Goal: Task Accomplishment & Management: Use online tool/utility

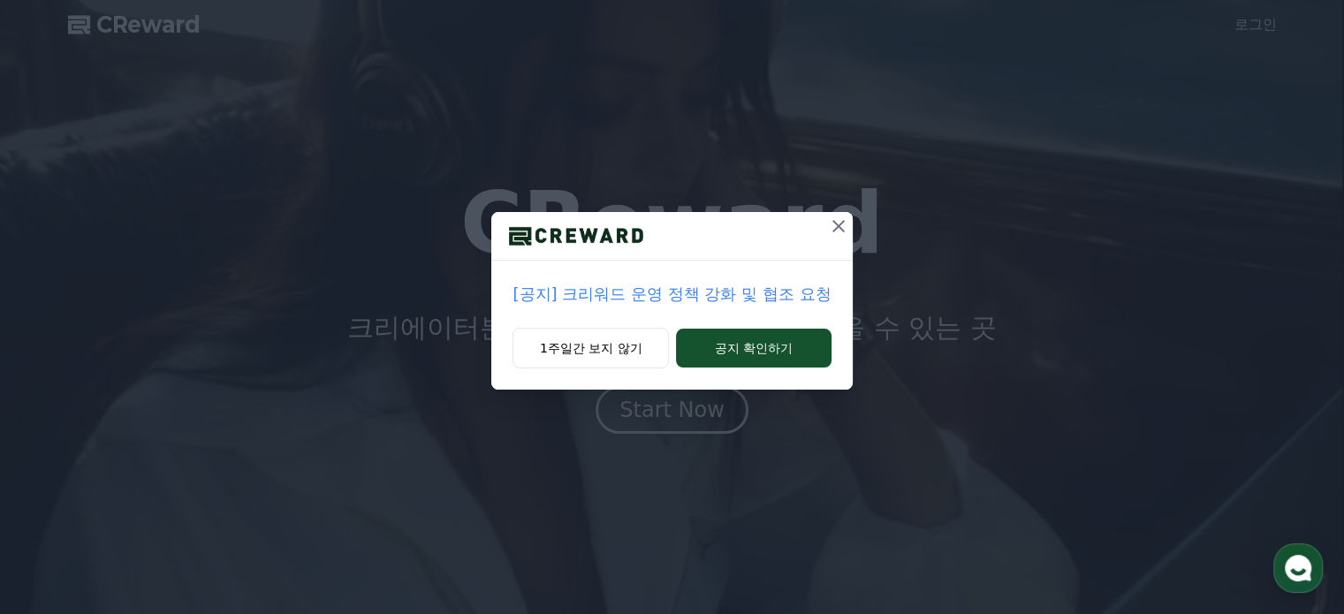
click at [841, 219] on icon at bounding box center [838, 226] width 21 height 21
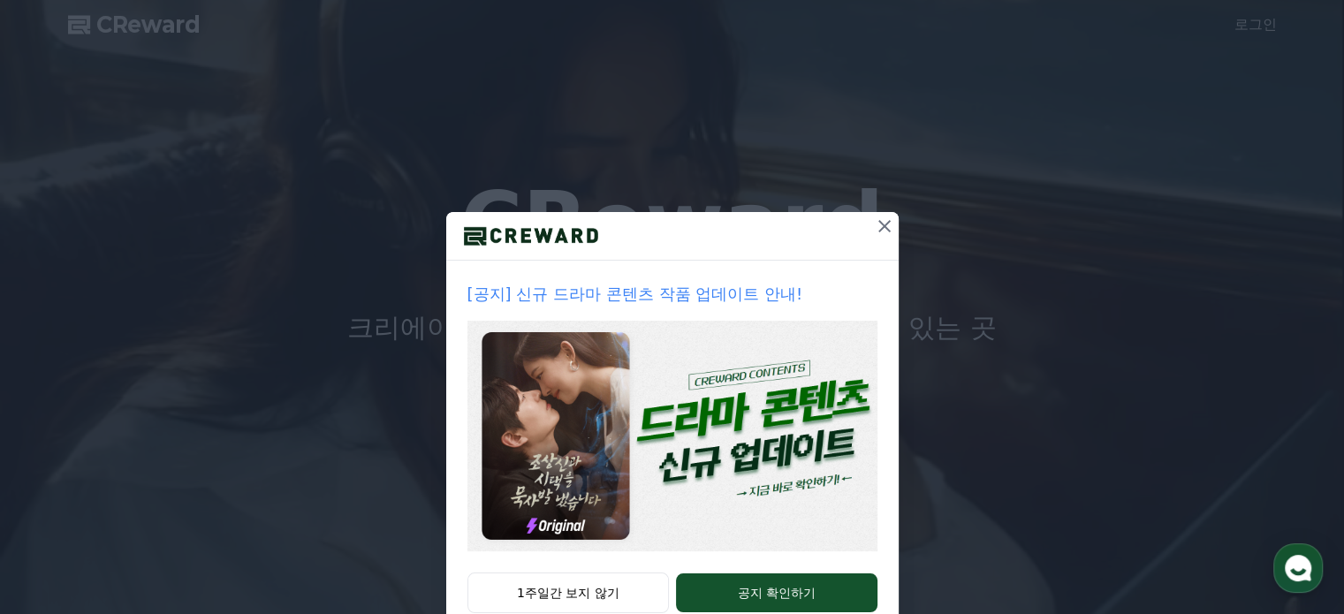
click at [877, 222] on icon at bounding box center [884, 226] width 21 height 21
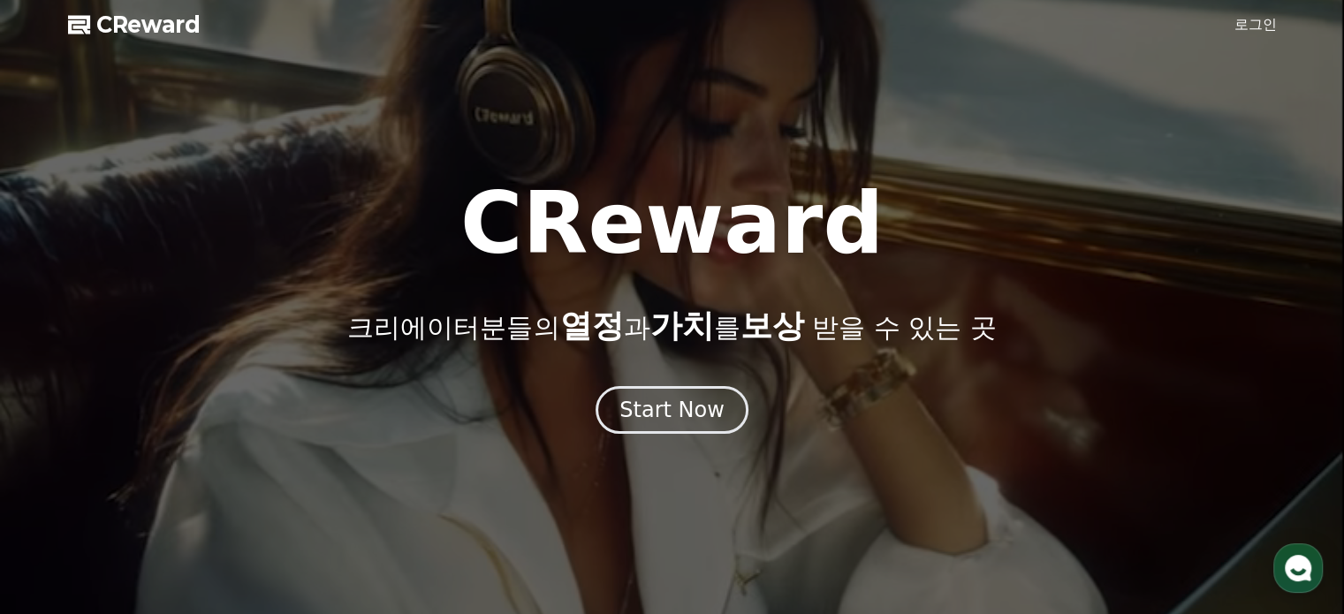
click at [1248, 19] on link "로그인" at bounding box center [1256, 24] width 42 height 21
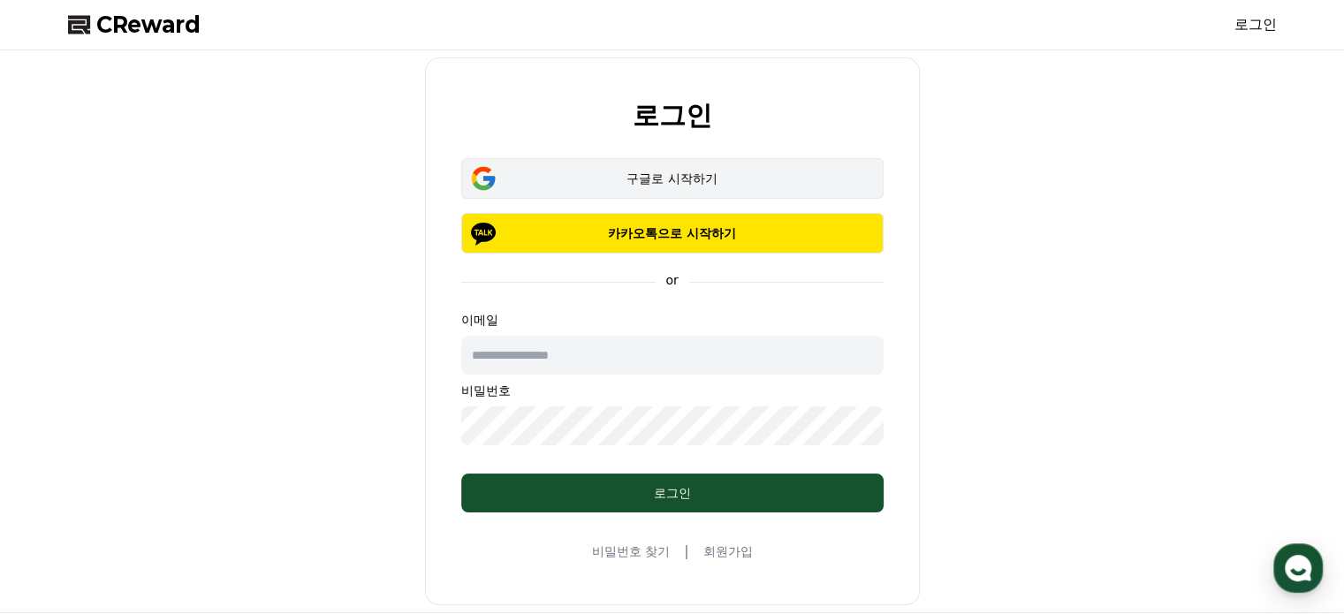
click at [650, 172] on div "구글로 시작하기" at bounding box center [672, 179] width 371 height 18
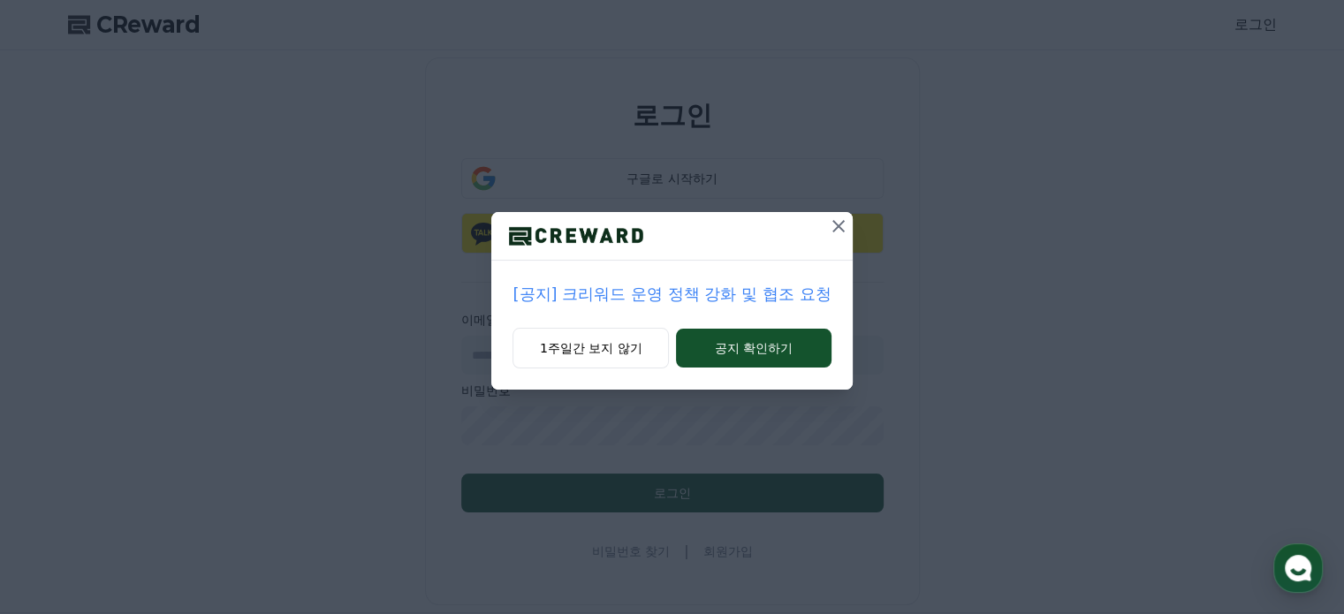
click at [834, 223] on icon at bounding box center [838, 226] width 21 height 21
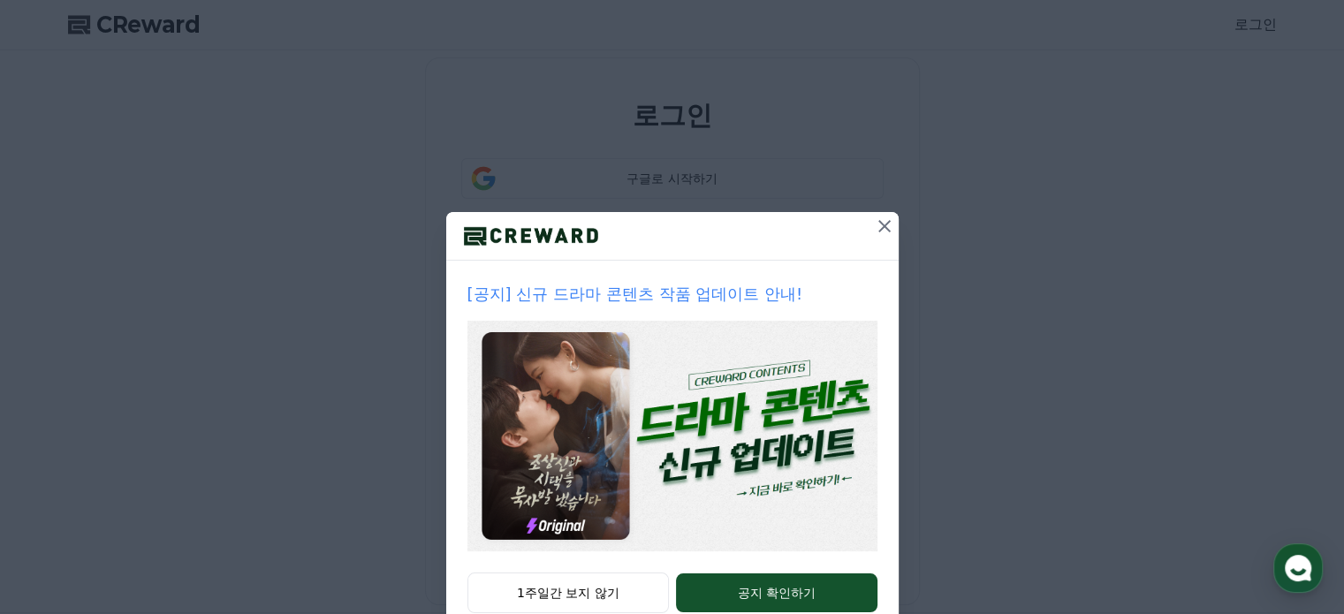
click at [881, 224] on icon at bounding box center [884, 226] width 21 height 21
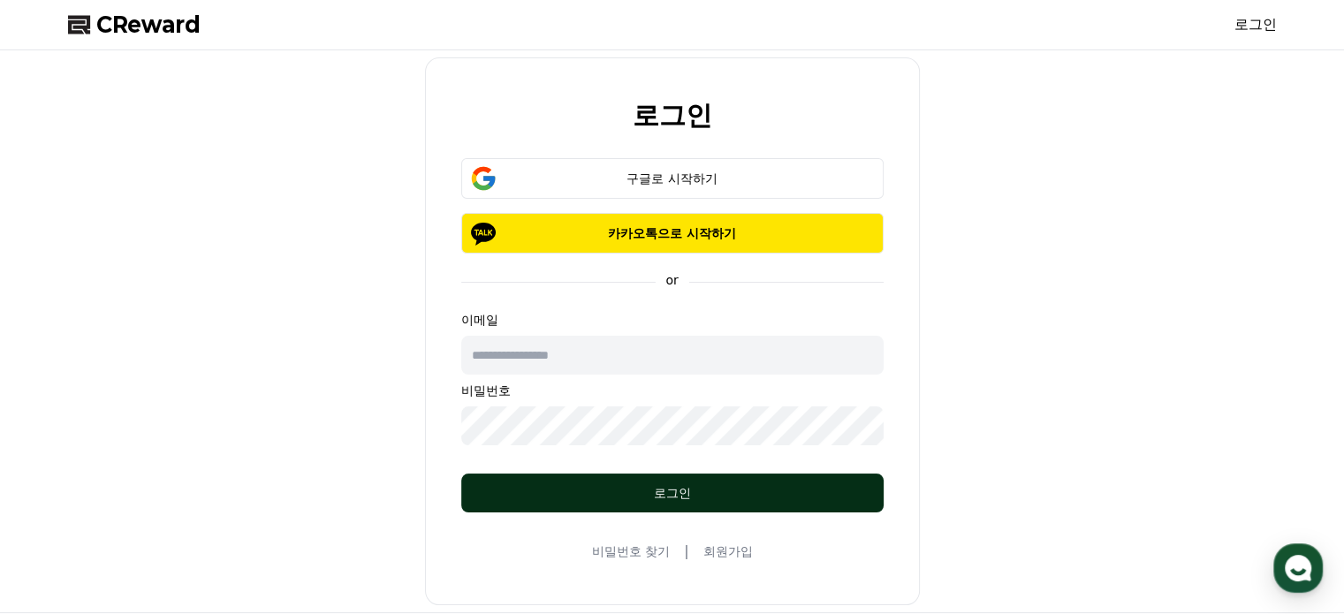
click at [664, 495] on div "로그인" at bounding box center [673, 493] width 352 height 18
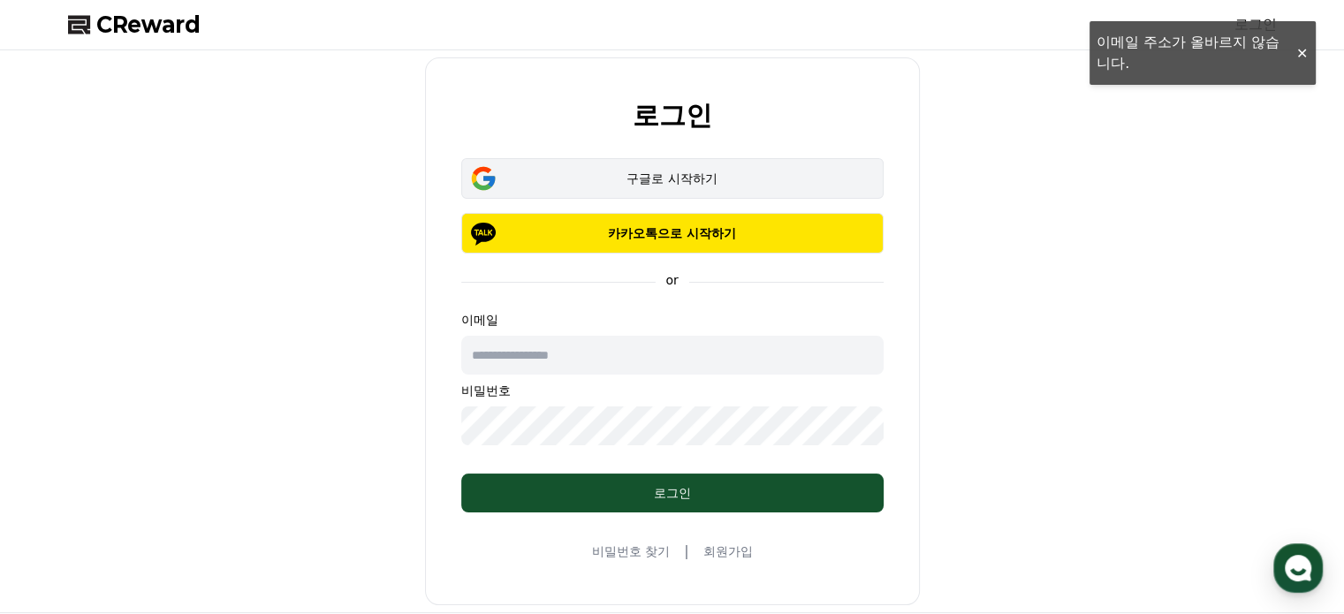
click at [665, 173] on div "구글로 시작하기" at bounding box center [672, 179] width 371 height 18
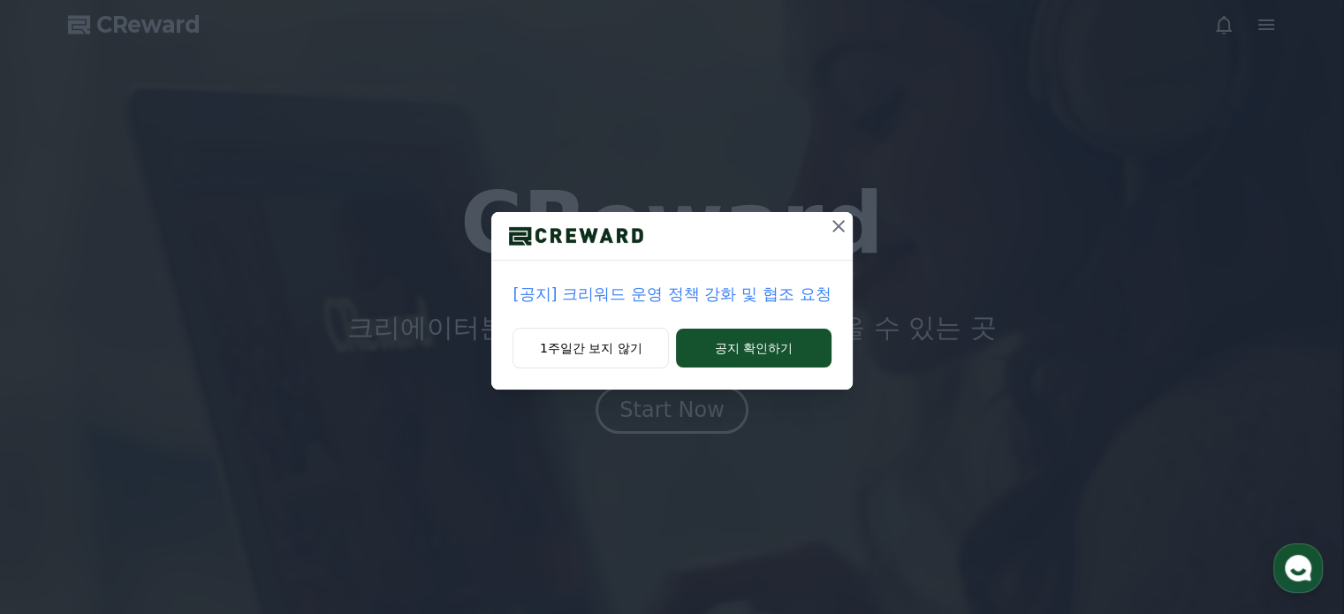
click at [836, 224] on icon at bounding box center [838, 226] width 12 height 12
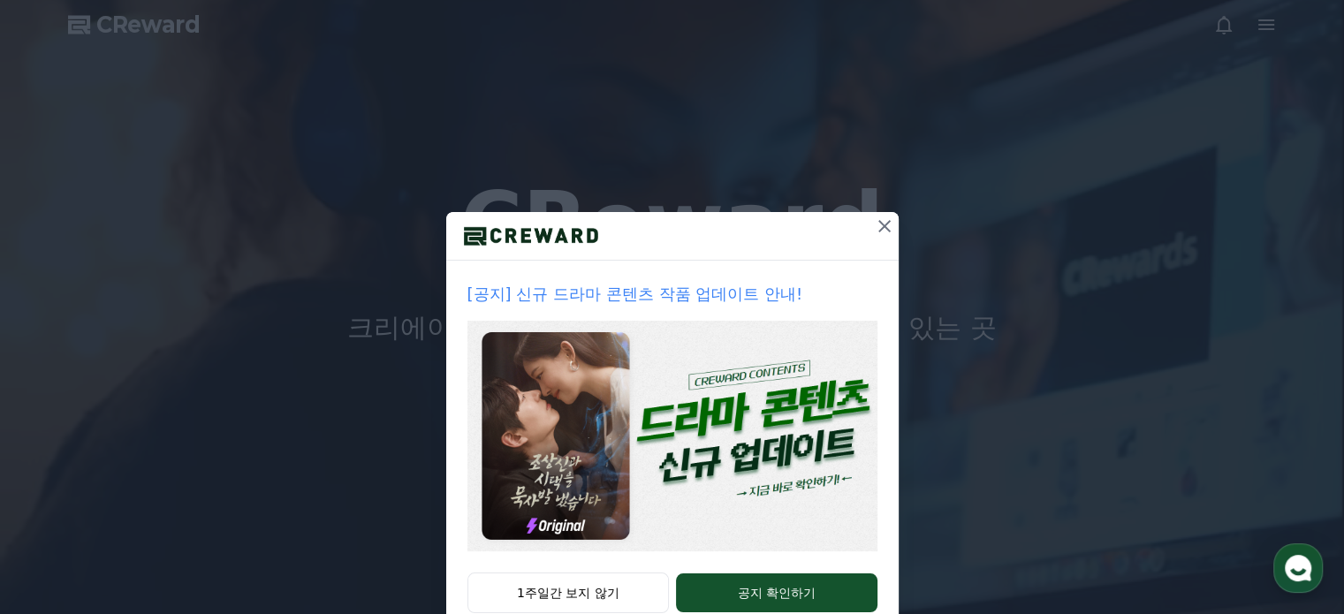
drag, startPoint x: 877, startPoint y: 223, endPoint x: 969, endPoint y: 202, distance: 94.1
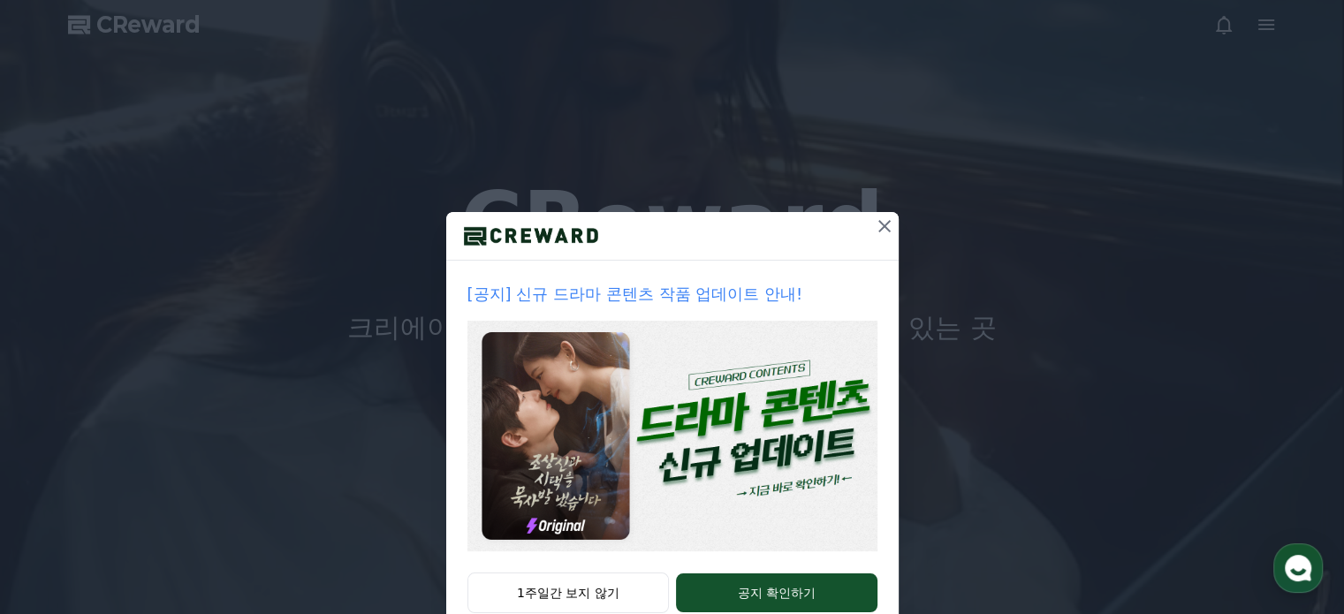
click at [877, 223] on icon at bounding box center [884, 226] width 21 height 21
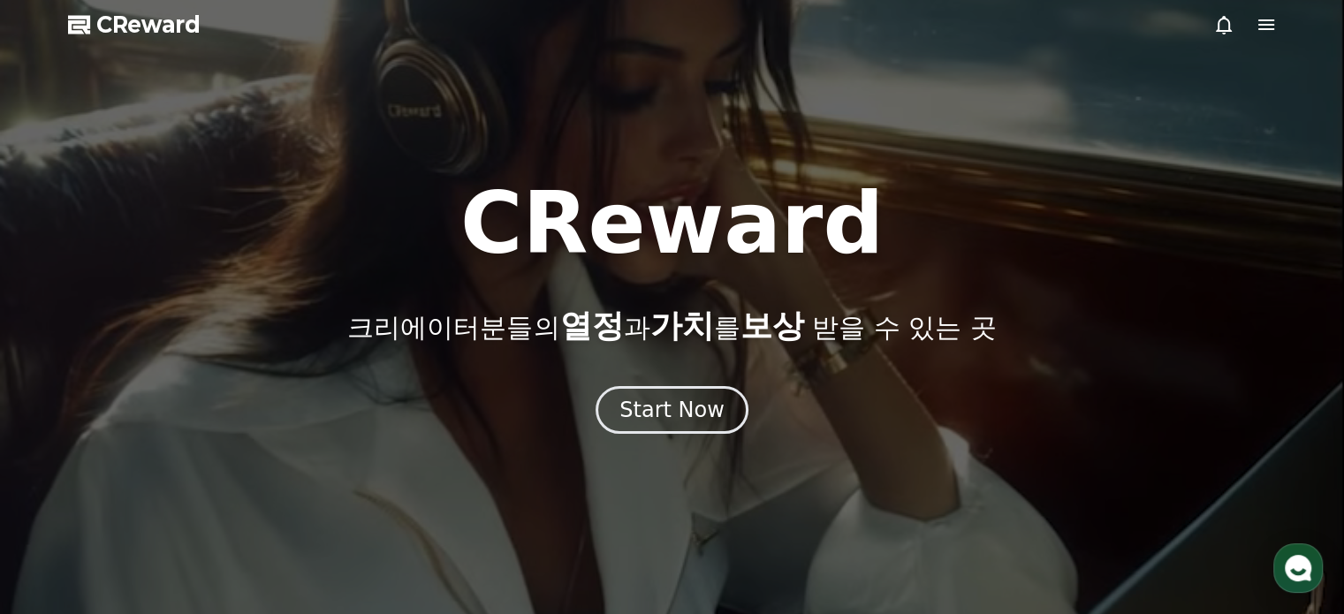
click at [83, 21] on polygon at bounding box center [77, 26] width 18 height 13
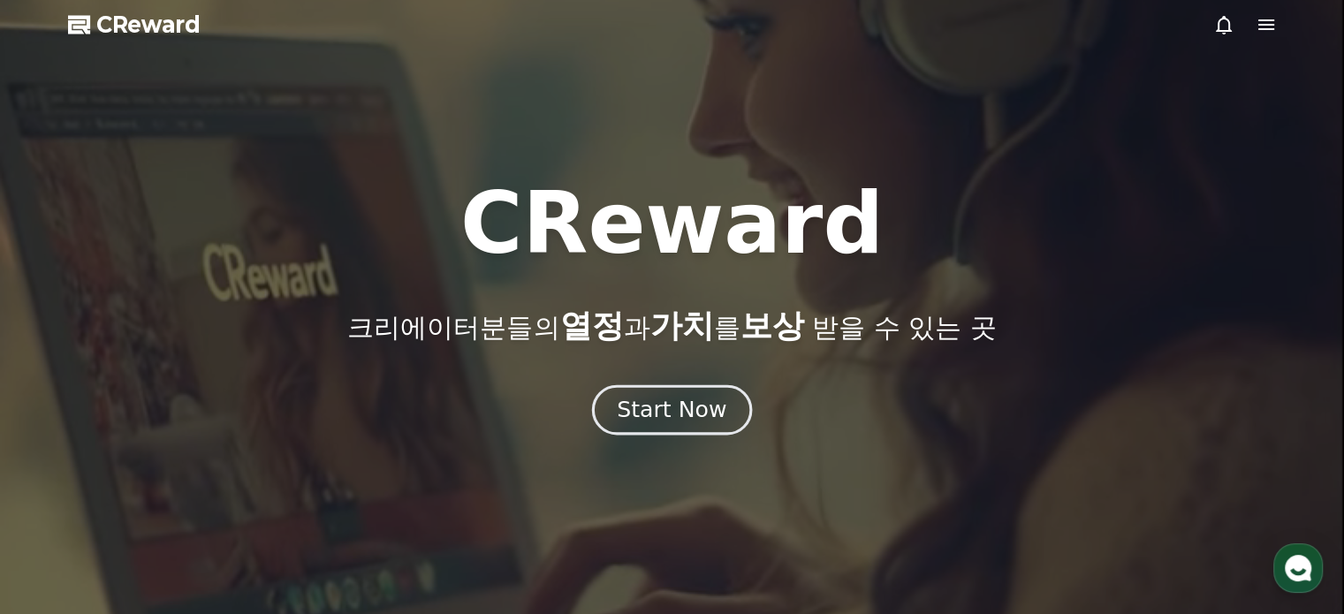
click at [675, 409] on div "Start Now" at bounding box center [672, 410] width 110 height 30
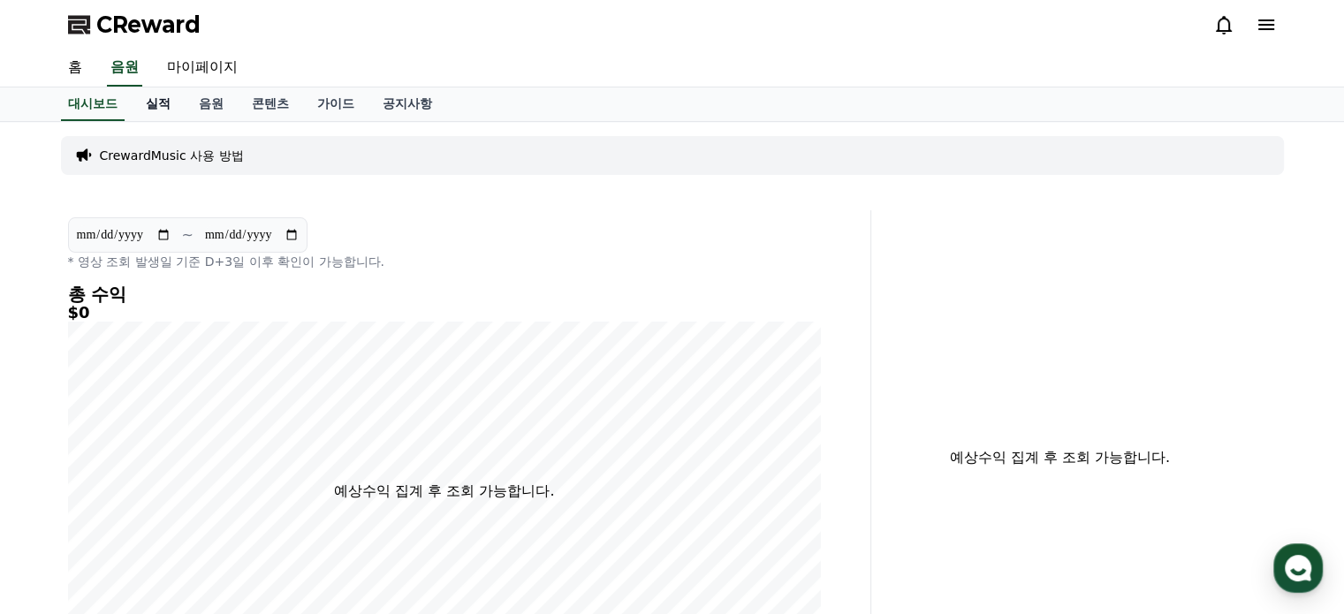
click at [156, 98] on link "실적" at bounding box center [158, 104] width 53 height 34
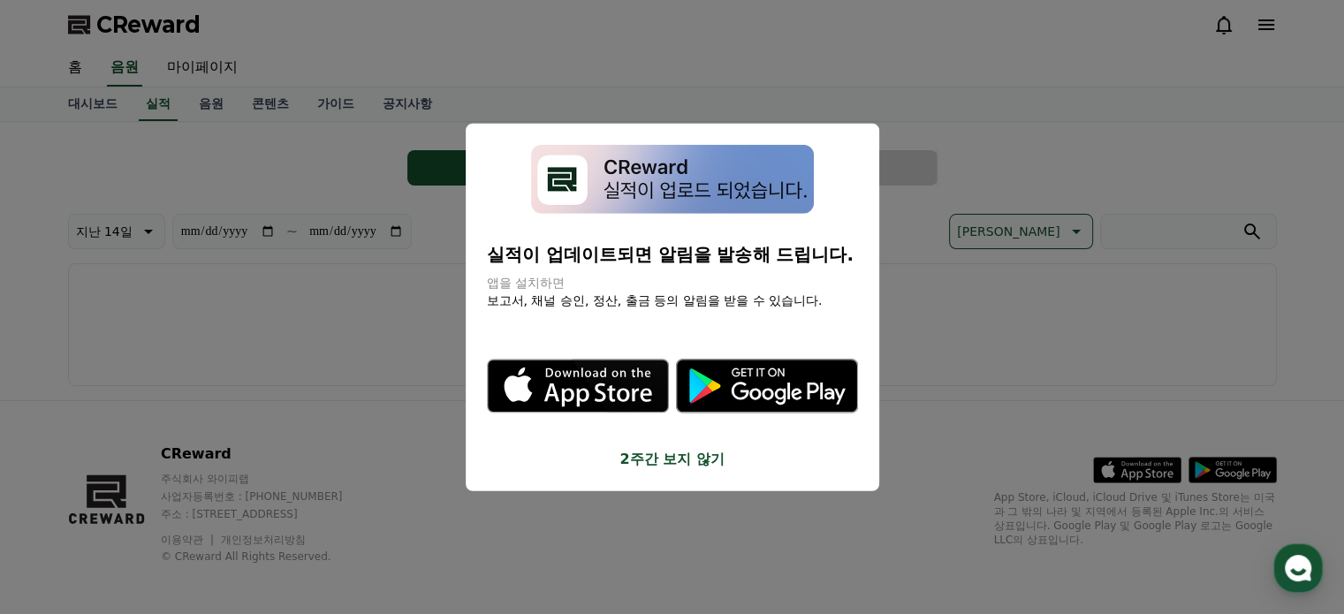
click at [661, 459] on button "2주간 보지 않기" at bounding box center [672, 459] width 371 height 21
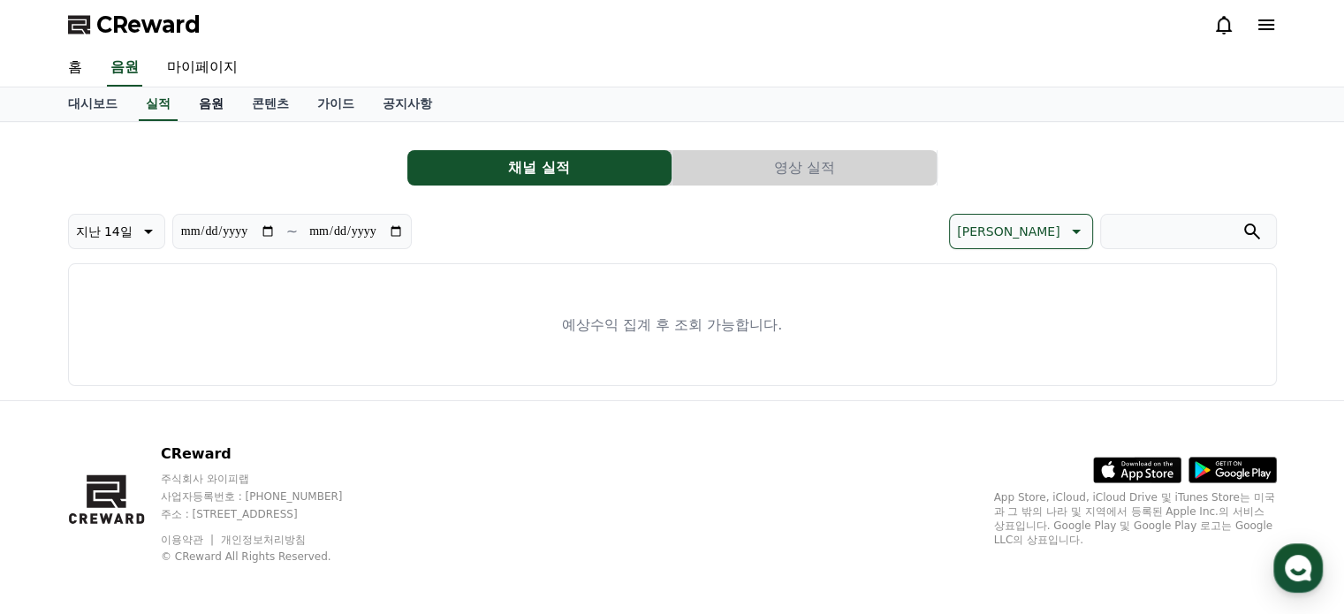
click at [216, 109] on link "음원" at bounding box center [211, 104] width 53 height 34
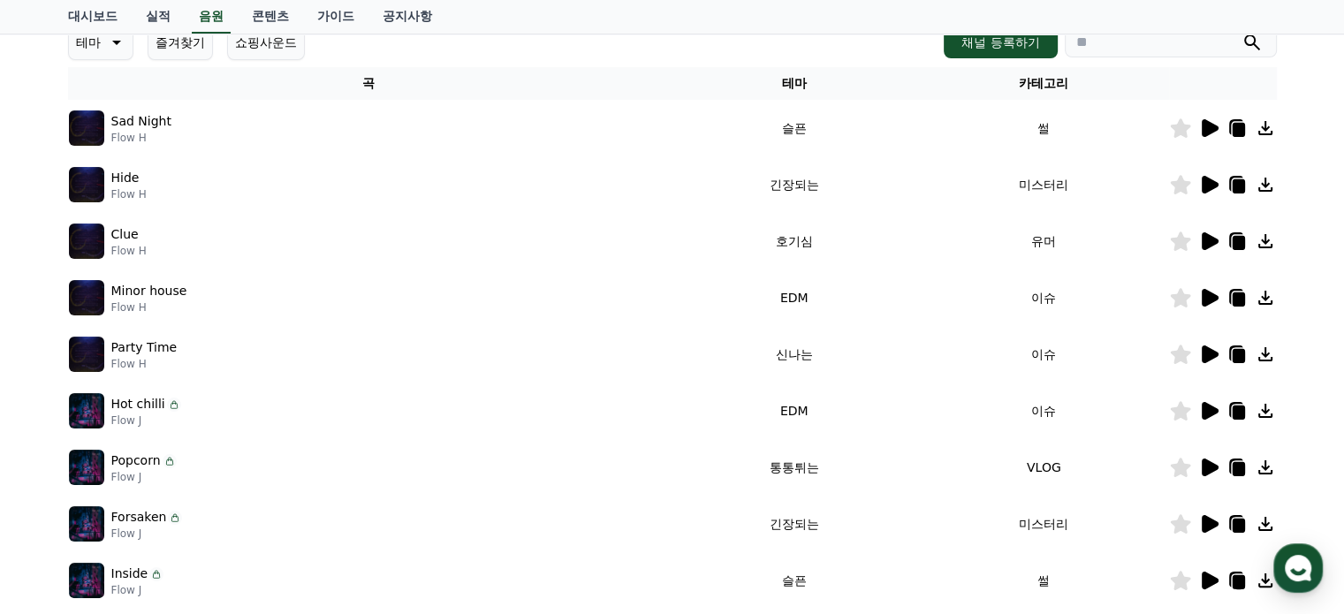
scroll to position [265, 0]
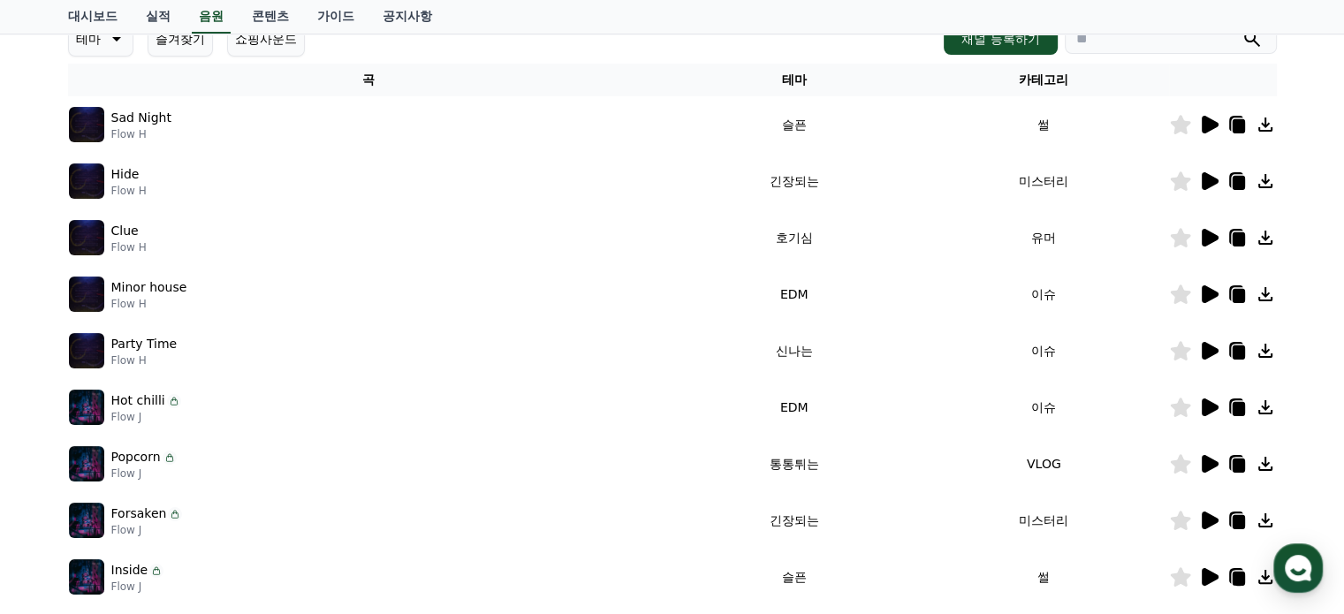
click at [1209, 121] on icon at bounding box center [1210, 125] width 17 height 18
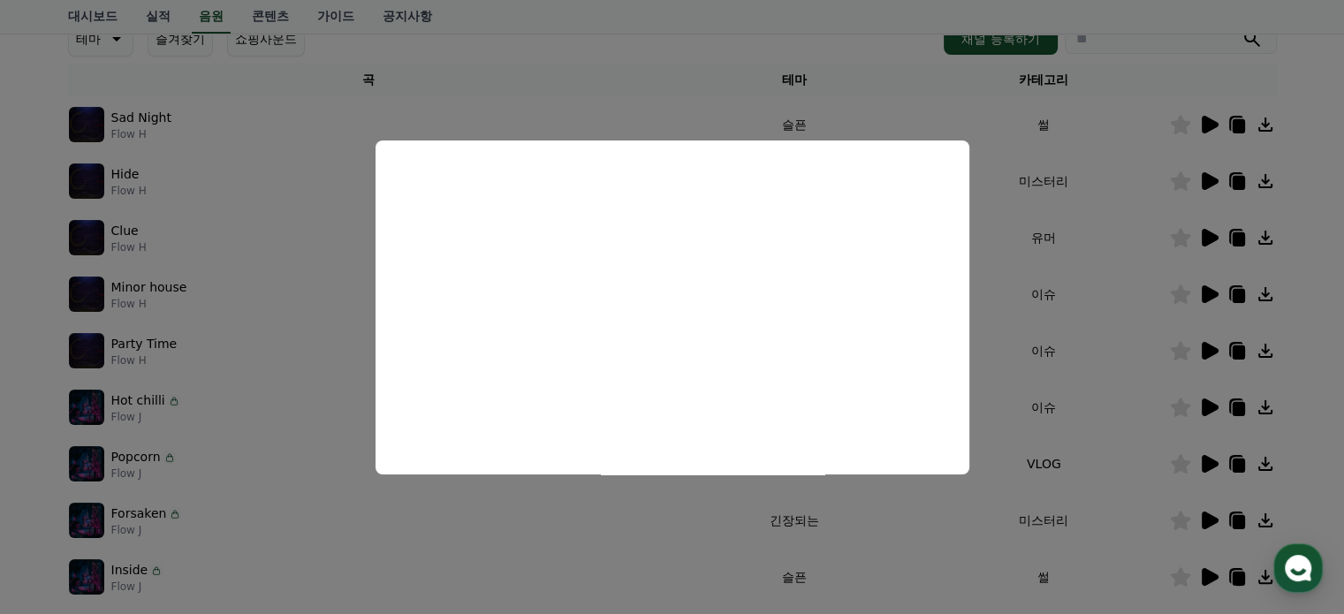
click at [618, 515] on button "close modal" at bounding box center [672, 307] width 1344 height 614
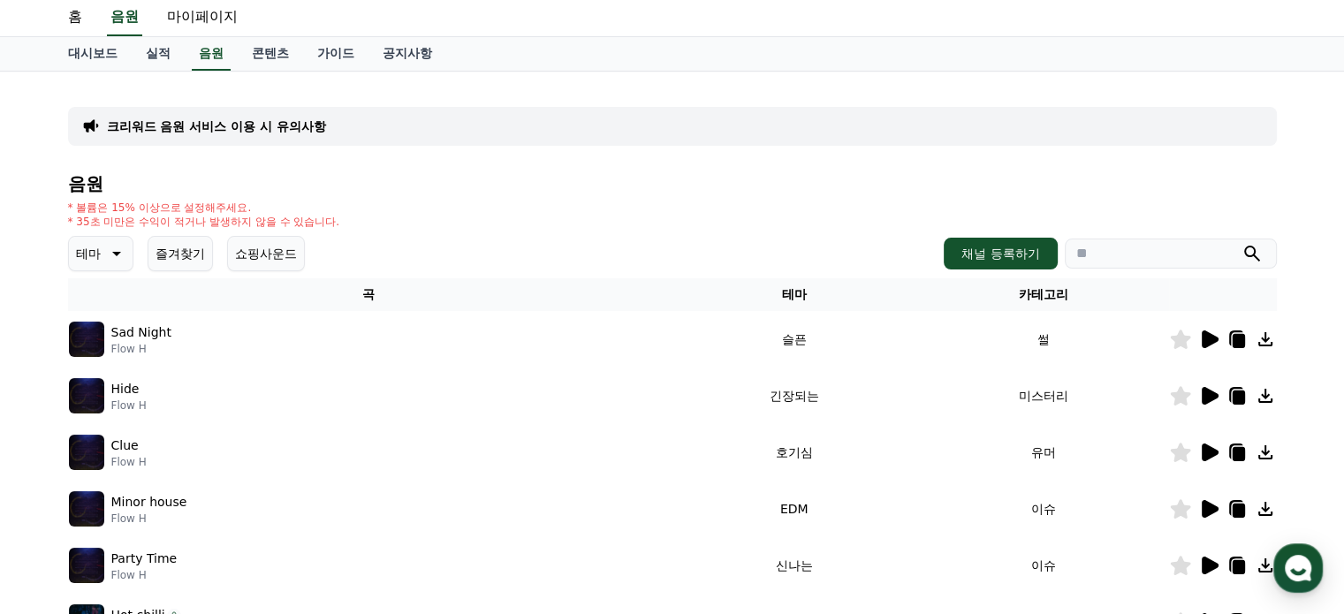
scroll to position [0, 0]
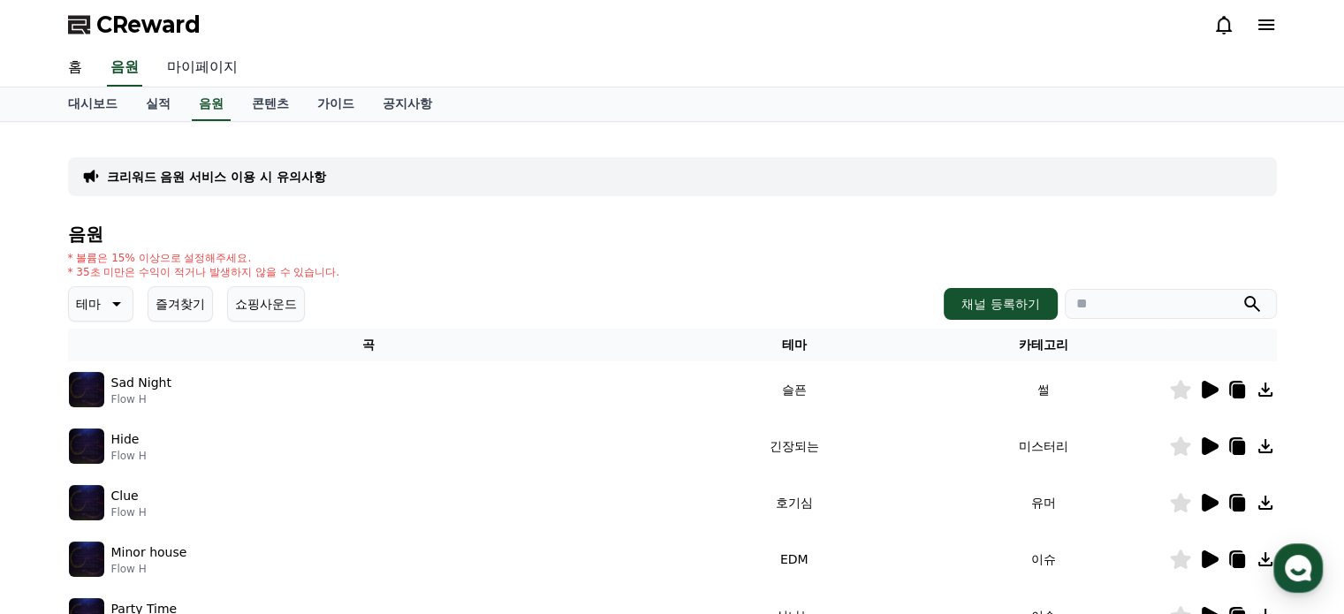
click at [185, 61] on link "마이페이지" at bounding box center [202, 67] width 99 height 37
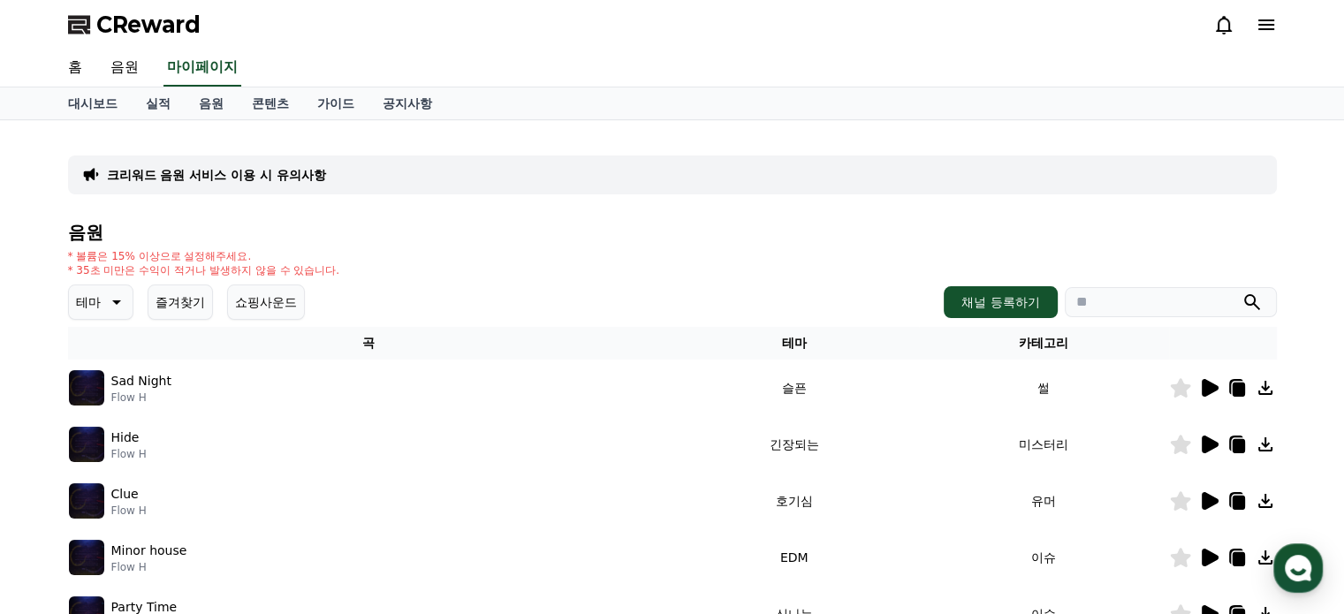
select select "**********"
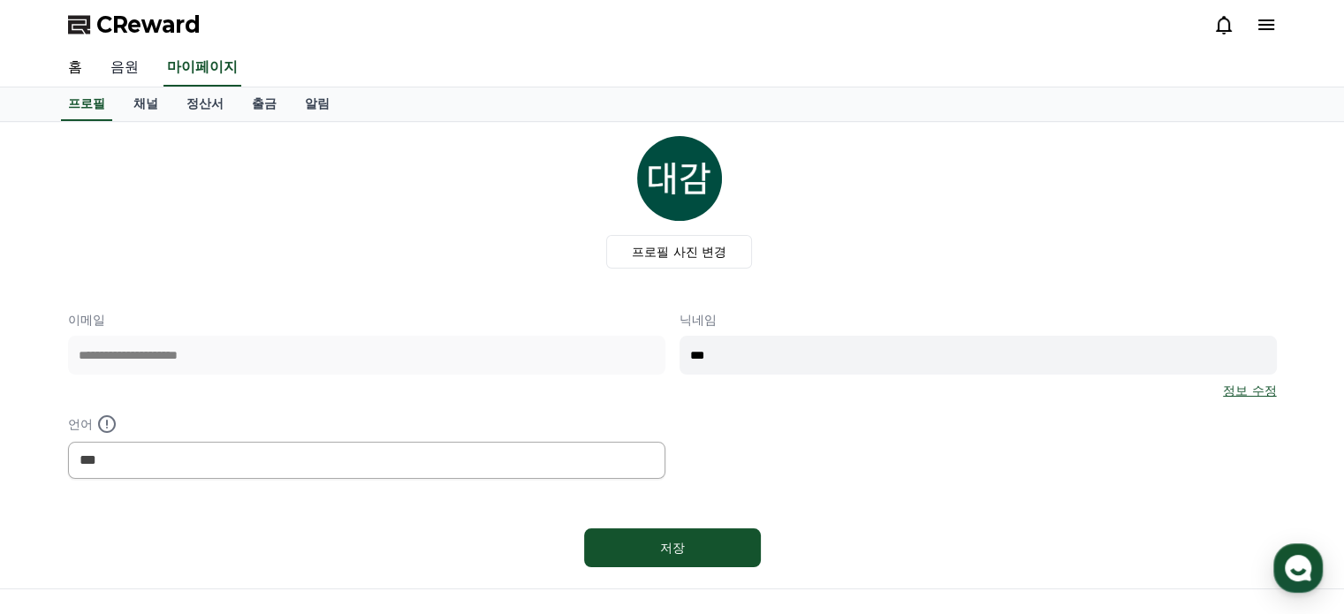
click at [125, 71] on link "음원" at bounding box center [124, 67] width 57 height 37
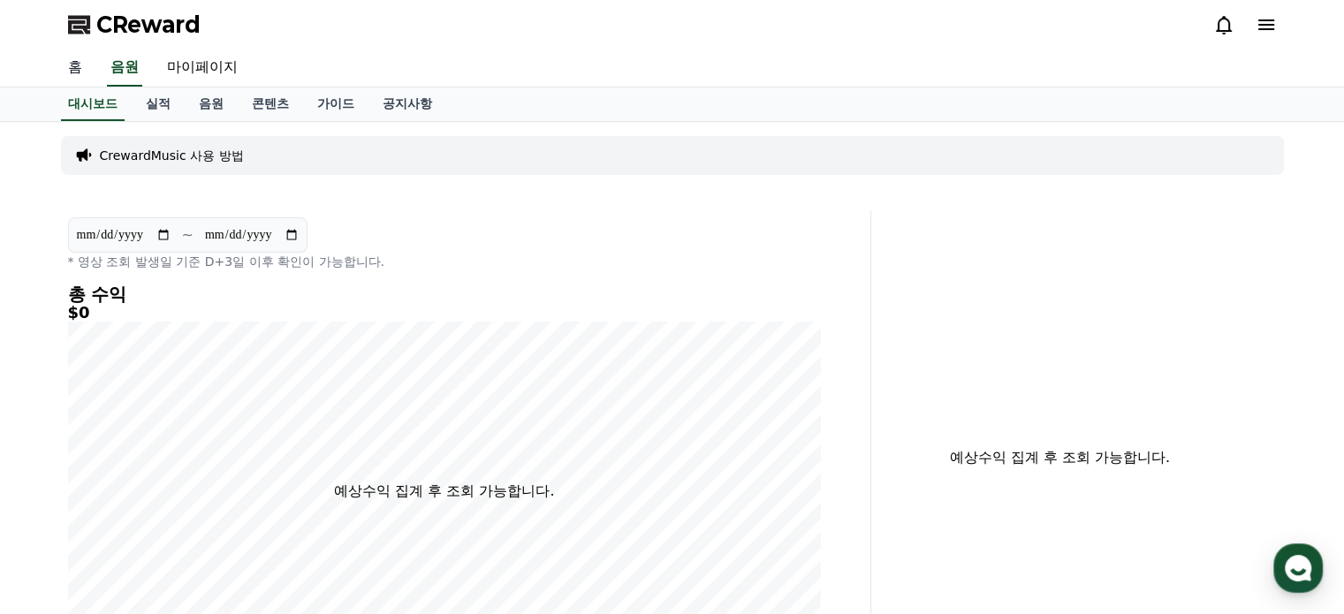
click at [71, 71] on link "홈" at bounding box center [75, 67] width 42 height 37
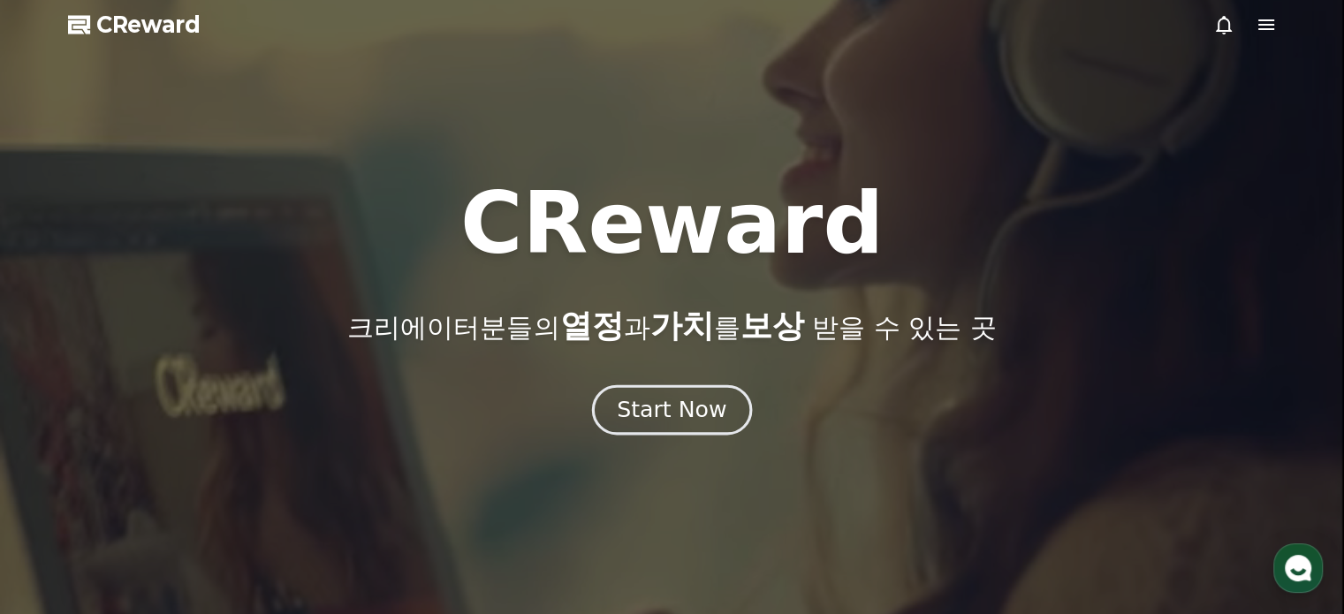
click at [693, 413] on div "Start Now" at bounding box center [672, 410] width 110 height 30
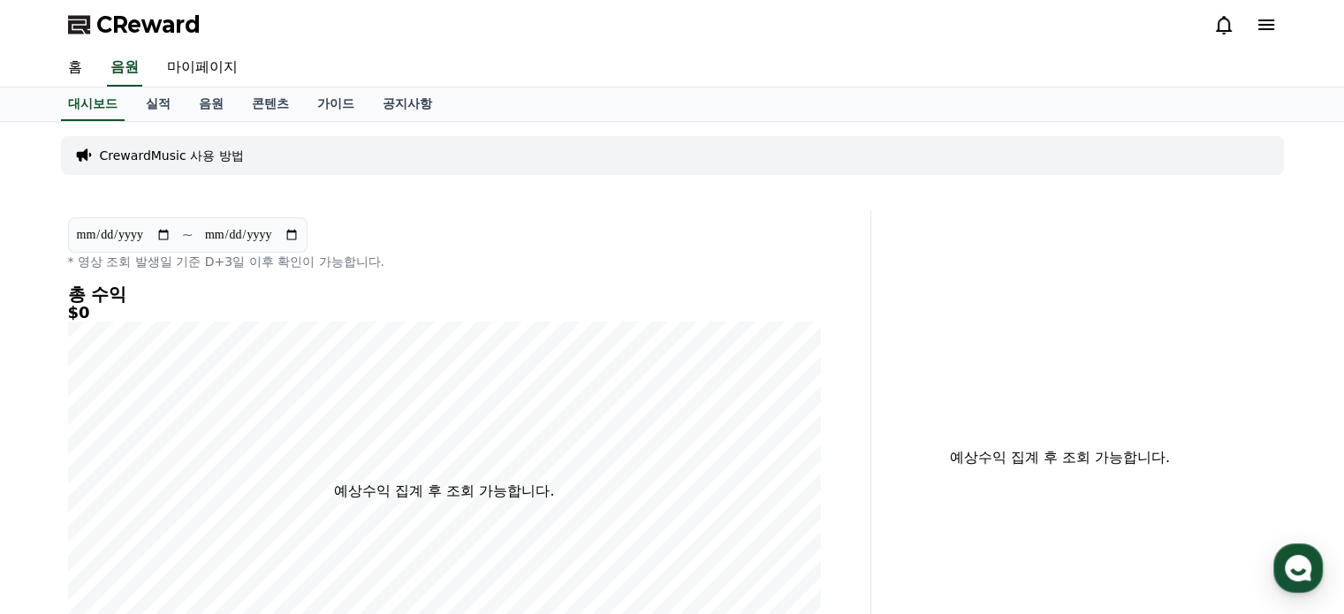
click at [122, 155] on p "CrewardMusic 사용 방법" at bounding box center [172, 156] width 144 height 18
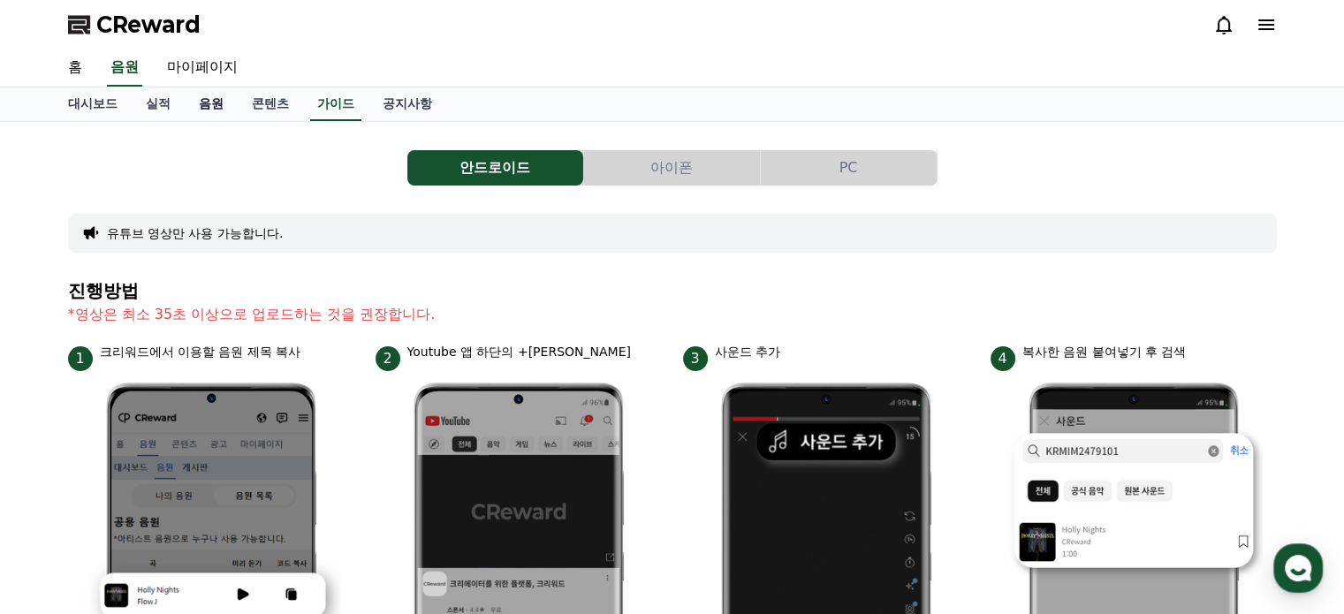
click at [195, 98] on link "음원" at bounding box center [211, 104] width 53 height 34
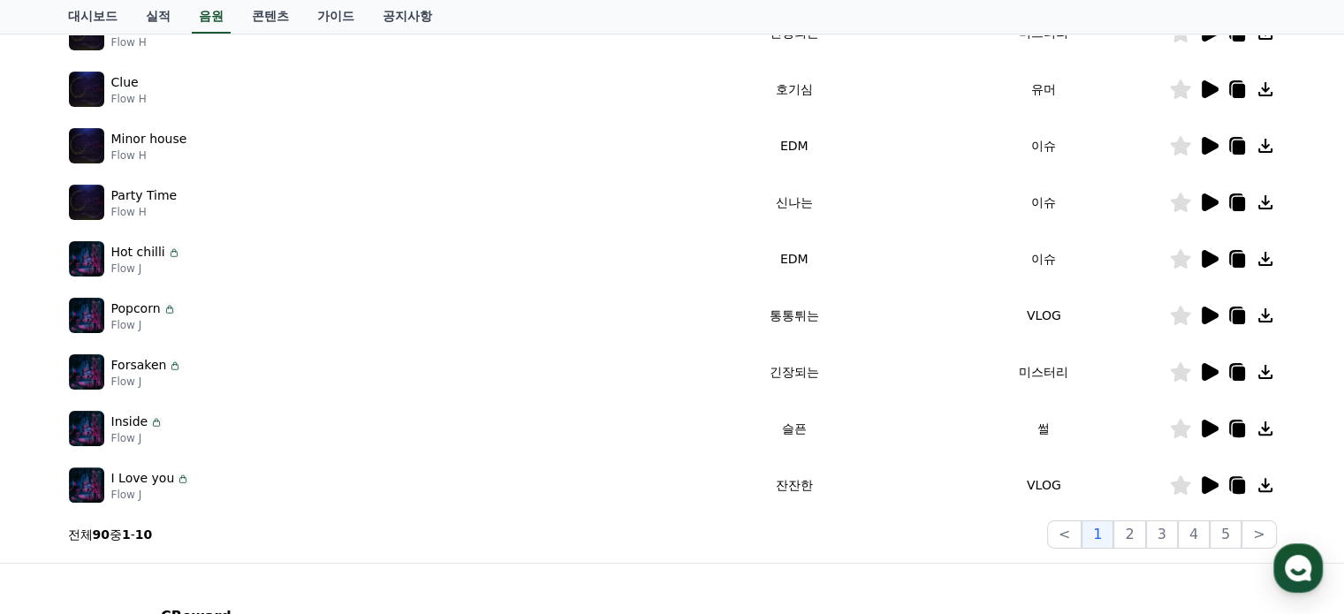
scroll to position [404, 0]
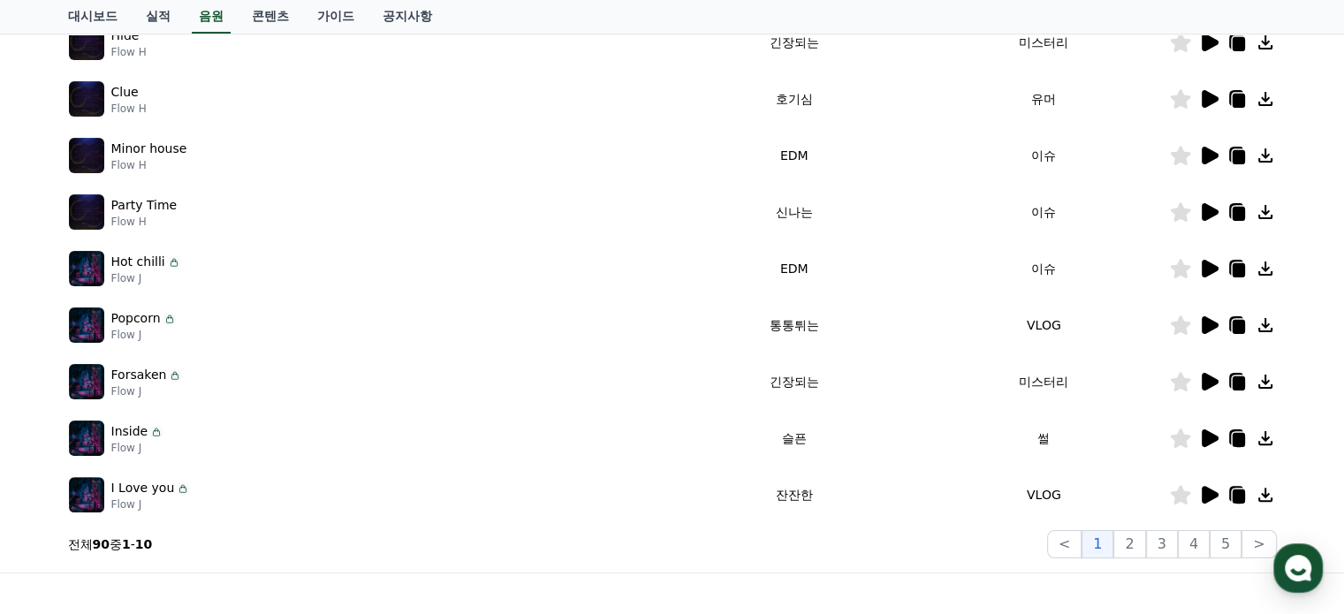
click at [1209, 324] on icon at bounding box center [1210, 325] width 17 height 18
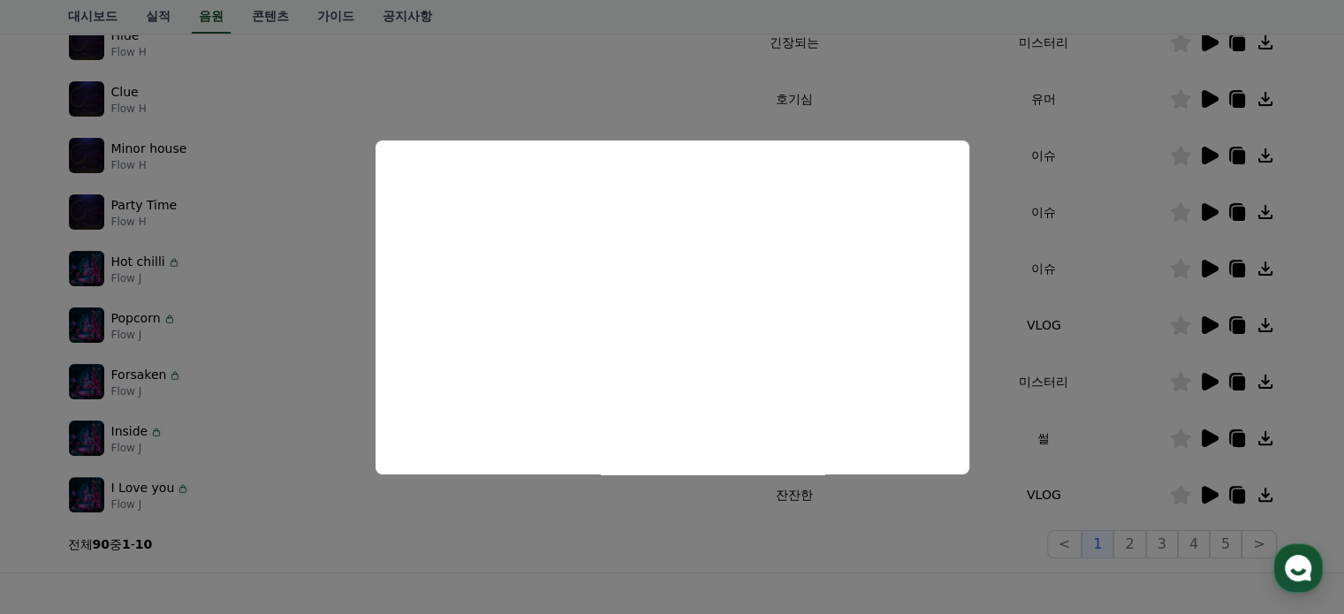
click at [78, 381] on button "close modal" at bounding box center [672, 307] width 1344 height 614
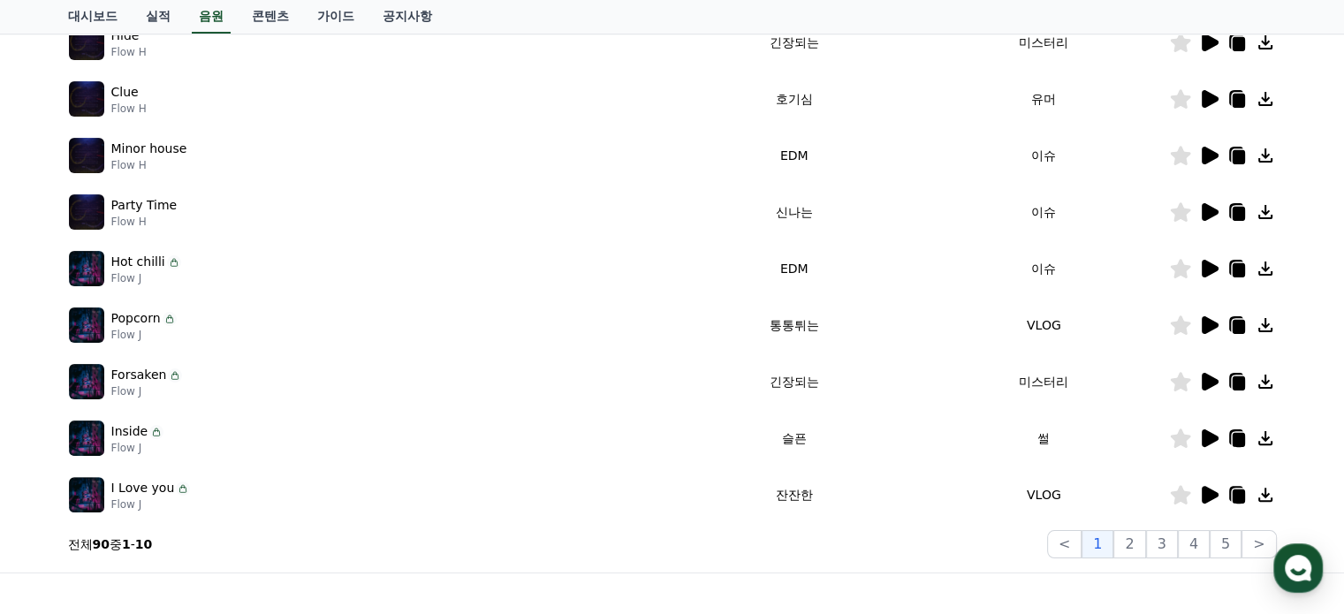
click at [78, 380] on img at bounding box center [86, 381] width 35 height 35
click at [1212, 381] on icon at bounding box center [1210, 382] width 17 height 18
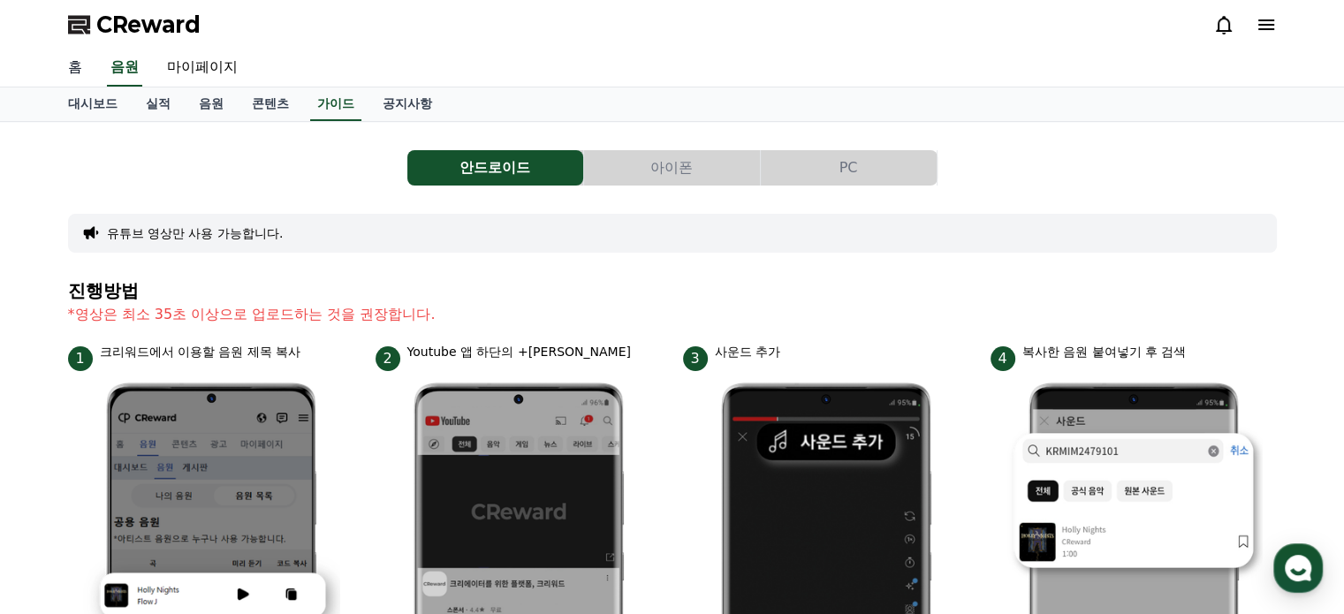
click at [70, 66] on link "홈" at bounding box center [75, 67] width 42 height 37
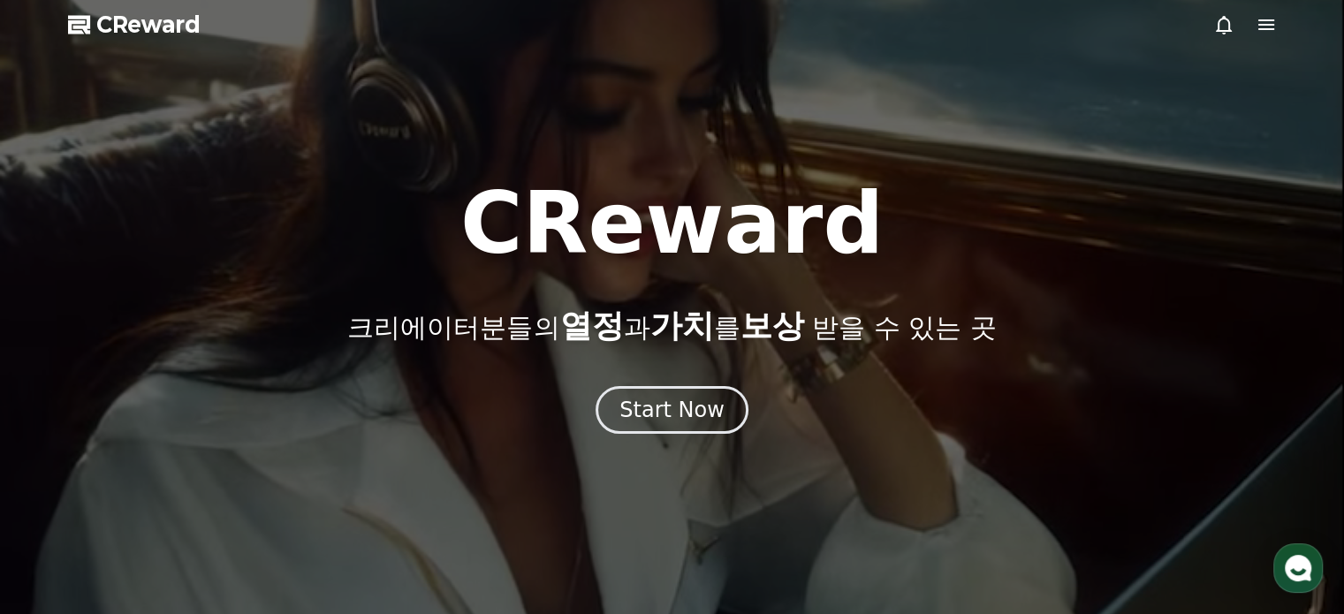
click at [1266, 20] on icon at bounding box center [1266, 24] width 16 height 11
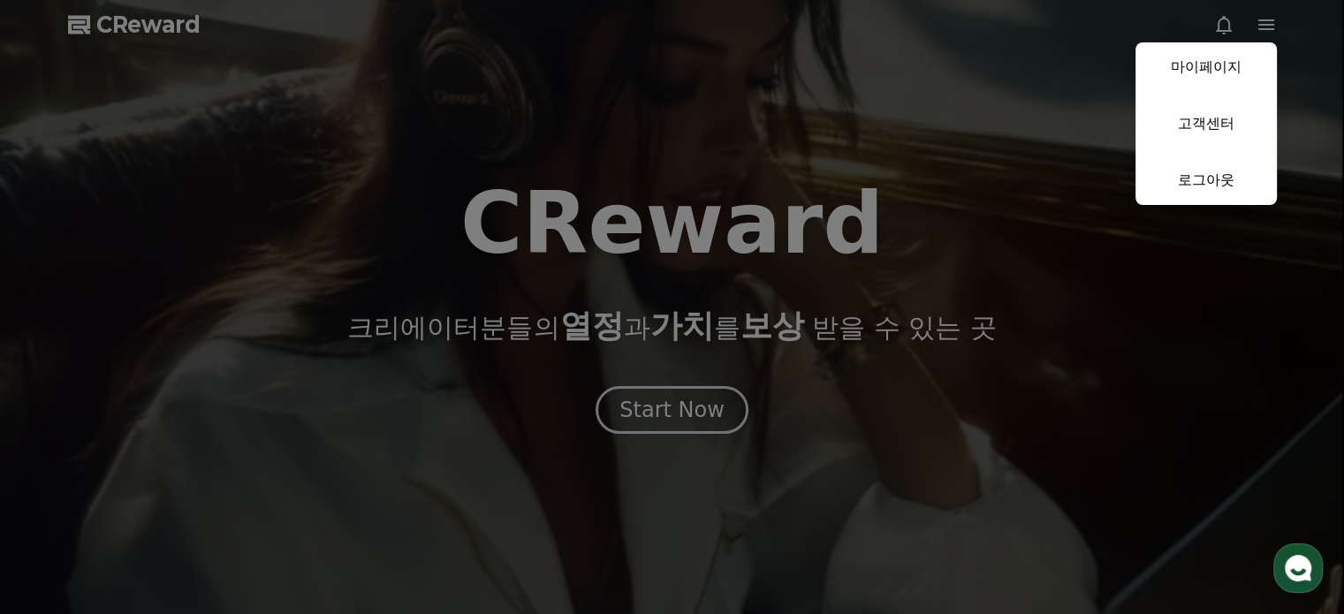
drag, startPoint x: 994, startPoint y: 161, endPoint x: 1106, endPoint y: 93, distance: 130.5
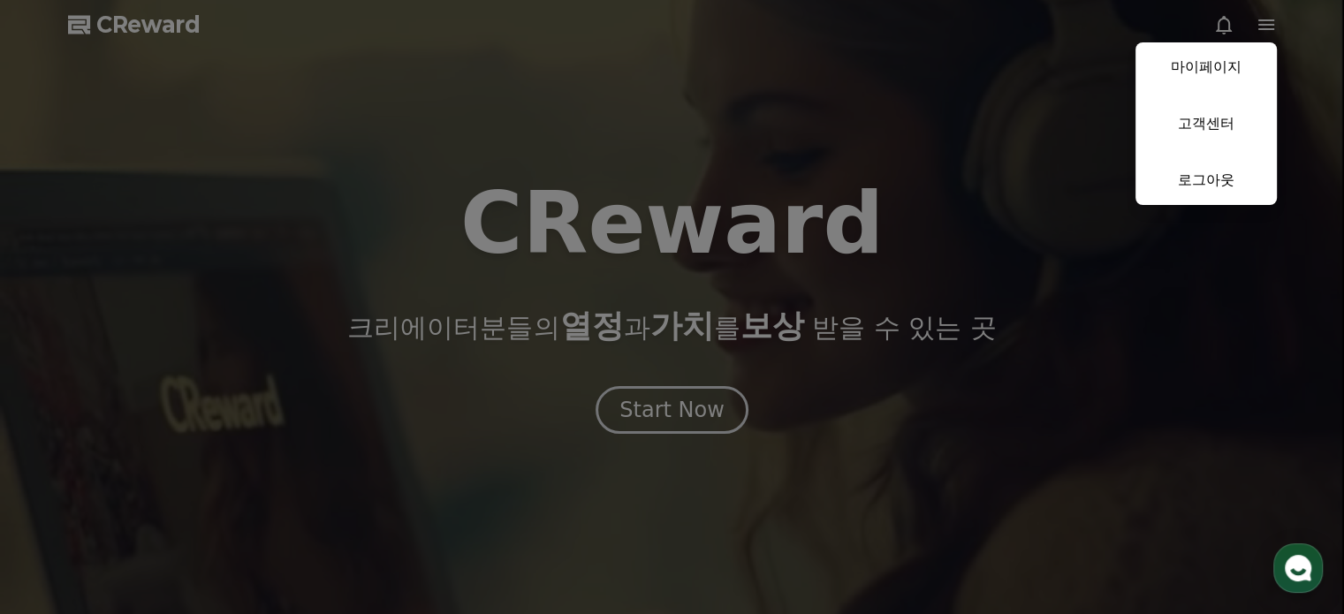
click at [999, 159] on button "close" at bounding box center [672, 307] width 1344 height 614
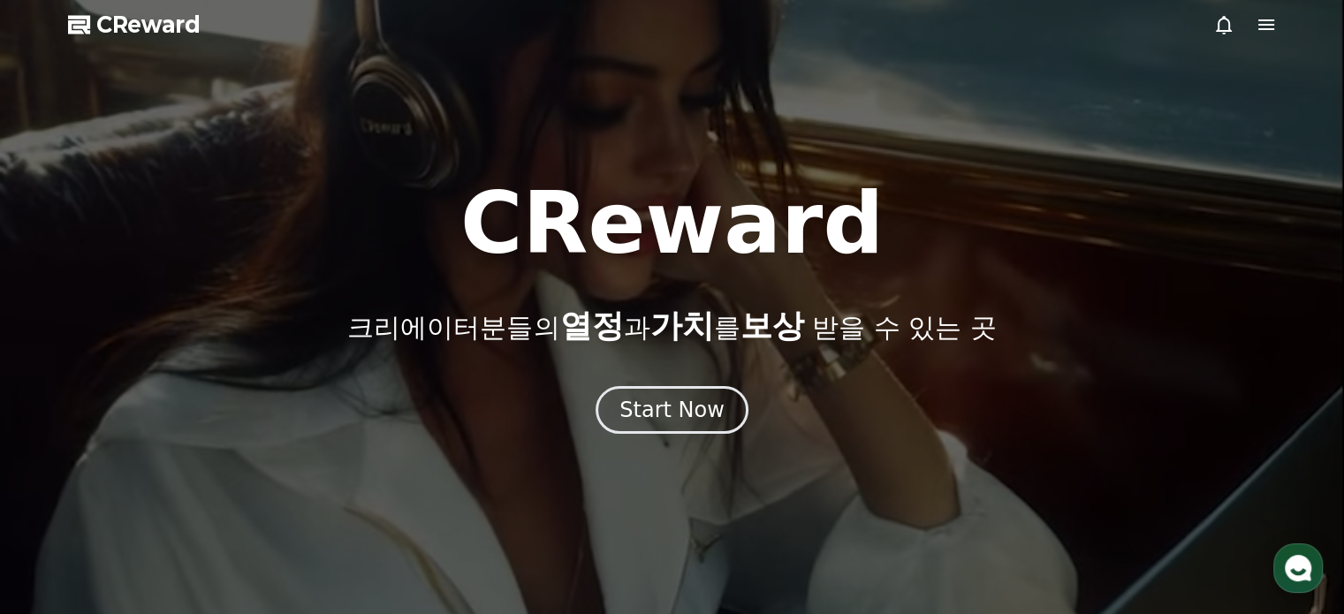
click at [1304, 577] on use "button" at bounding box center [1298, 568] width 27 height 27
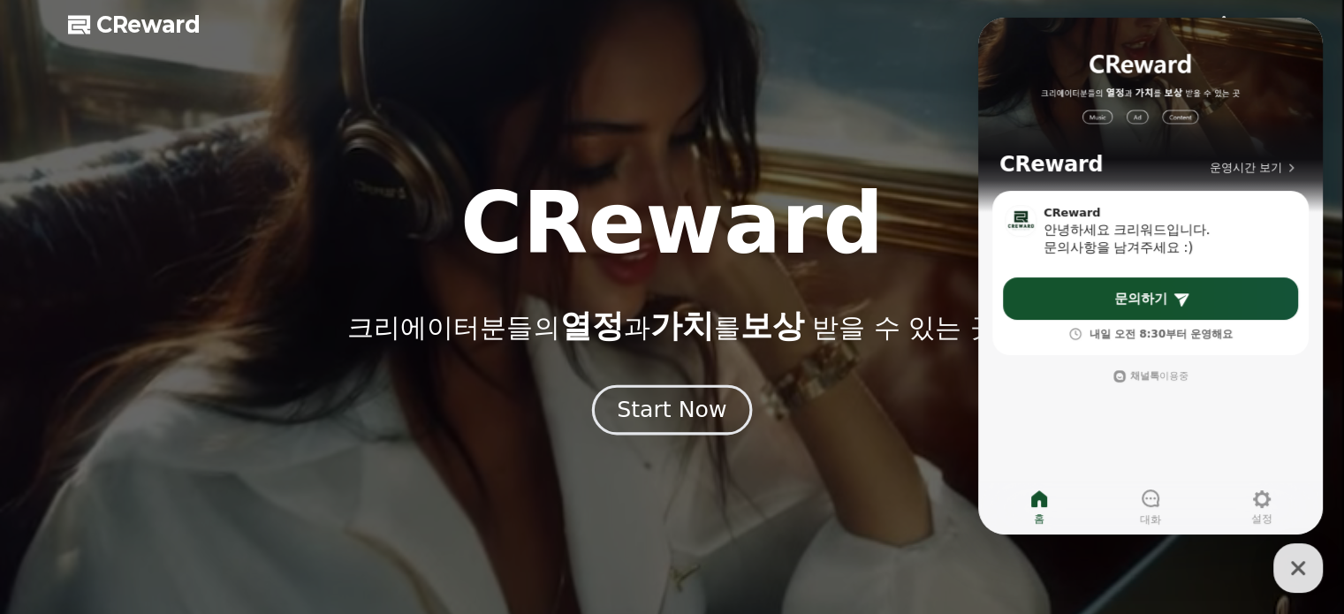
click at [650, 415] on div "Start Now" at bounding box center [672, 410] width 110 height 30
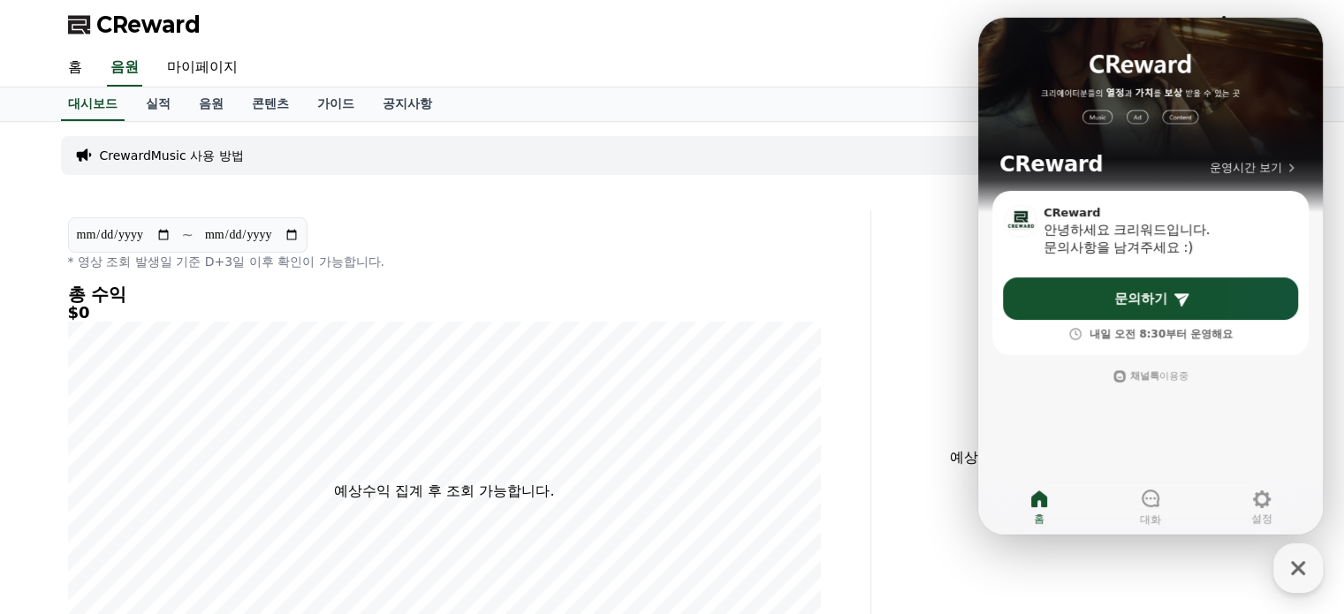
click at [492, 311] on h5 "$0" at bounding box center [444, 313] width 753 height 18
click at [648, 310] on h5 "$0" at bounding box center [444, 313] width 753 height 18
